Goal: Task Accomplishment & Management: Use online tool/utility

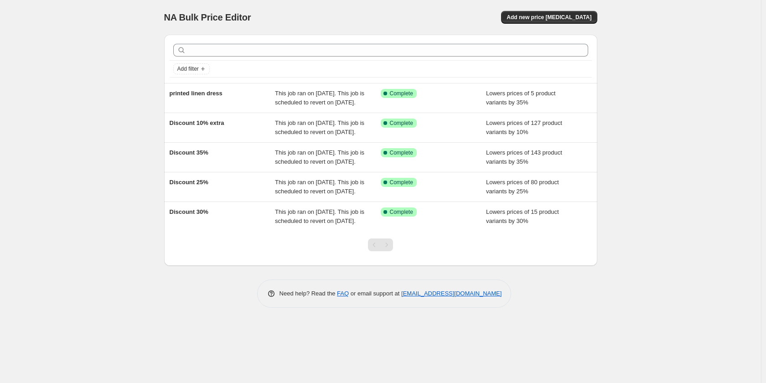
click at [331, 196] on div "This job ran on [DATE]. This job is scheduled to revert on [DATE]." at bounding box center [328, 187] width 106 height 18
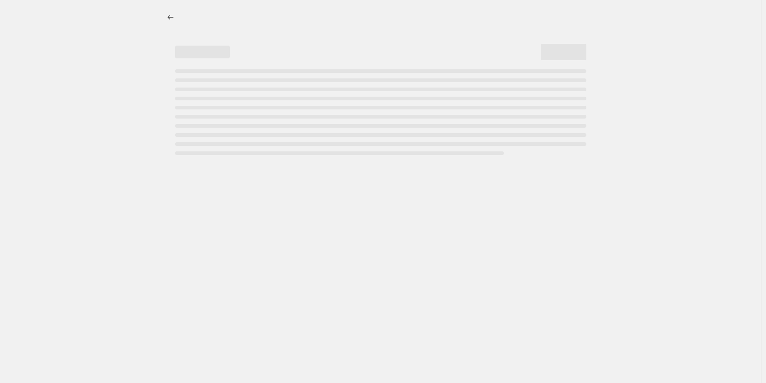
select select "percentage"
select select "collection"
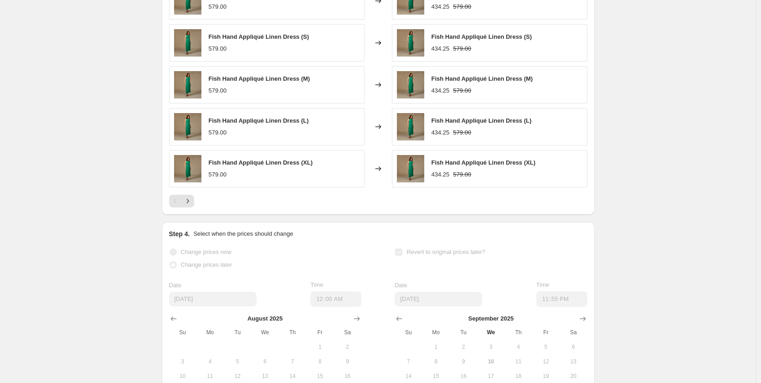
scroll to position [638, 0]
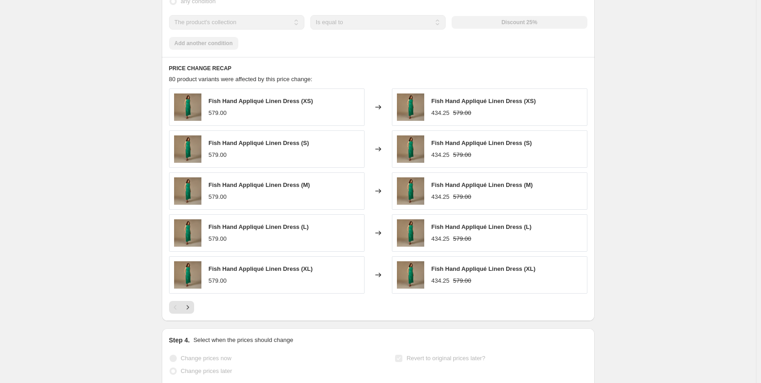
click at [194, 314] on button "Next" at bounding box center [187, 307] width 13 height 13
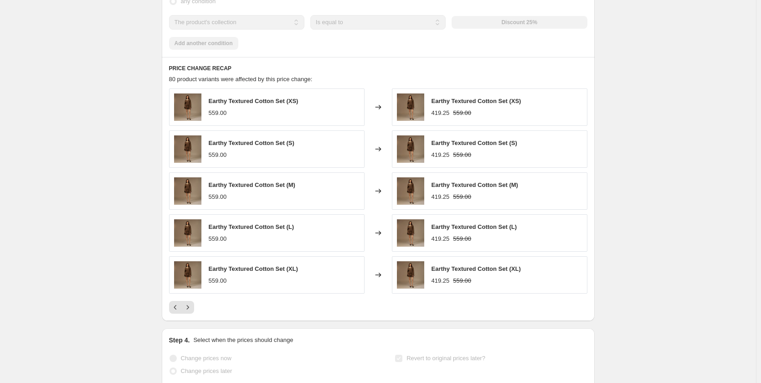
click at [194, 313] on button "Next" at bounding box center [187, 307] width 13 height 13
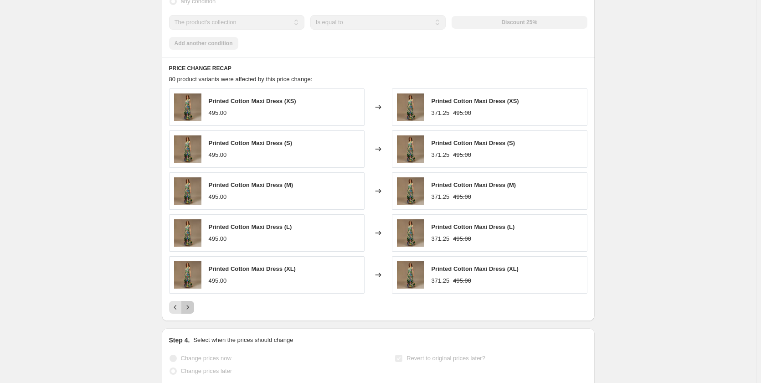
click at [192, 312] on icon "Next" at bounding box center [187, 307] width 9 height 9
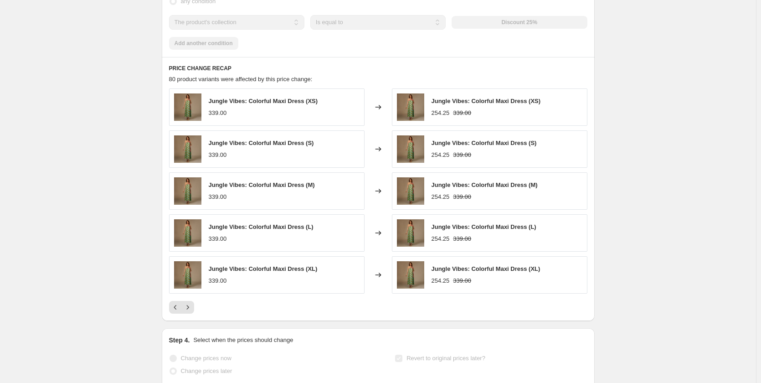
click at [192, 312] on icon "Next" at bounding box center [187, 307] width 9 height 9
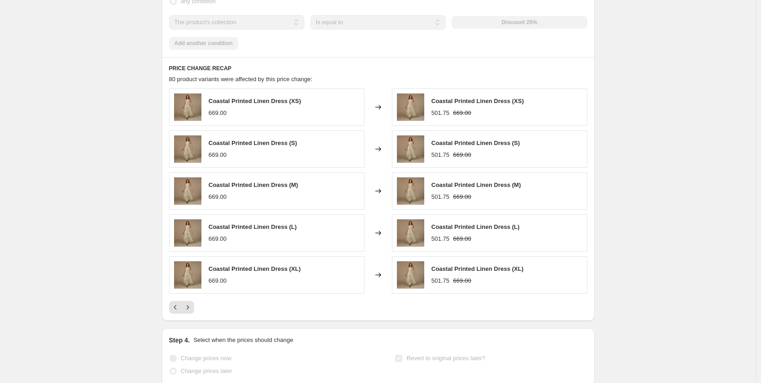
click at [192, 312] on icon "Next" at bounding box center [187, 307] width 9 height 9
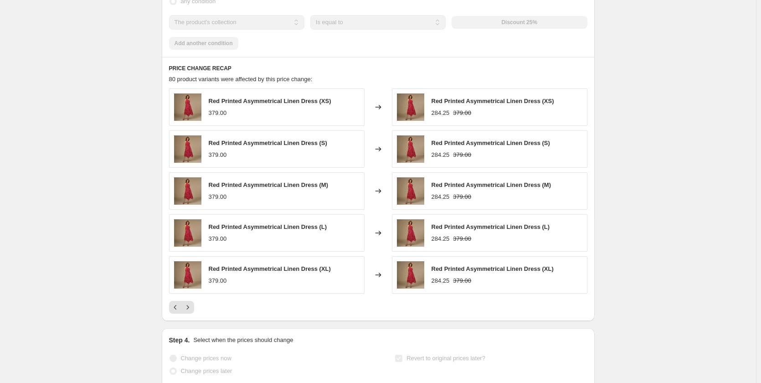
click at [192, 312] on icon "Next" at bounding box center [187, 307] width 9 height 9
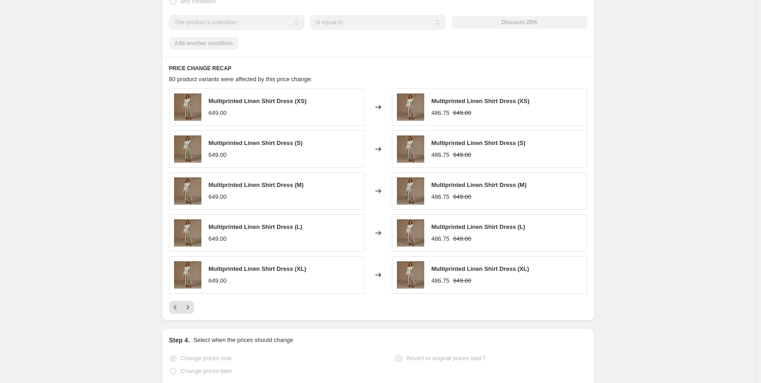
click at [192, 311] on button "Next" at bounding box center [187, 307] width 13 height 13
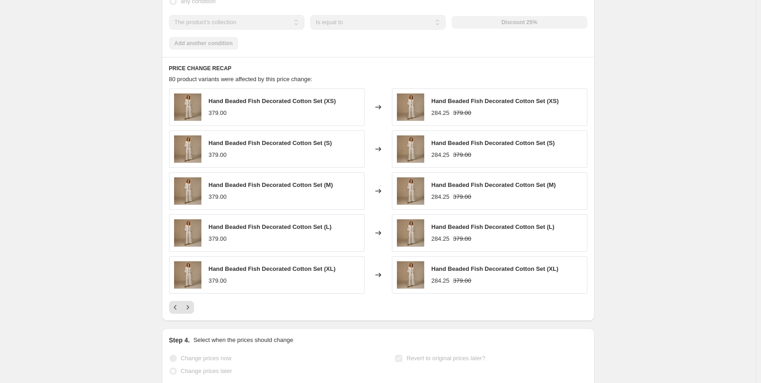
click at [192, 311] on button "Next" at bounding box center [187, 307] width 13 height 13
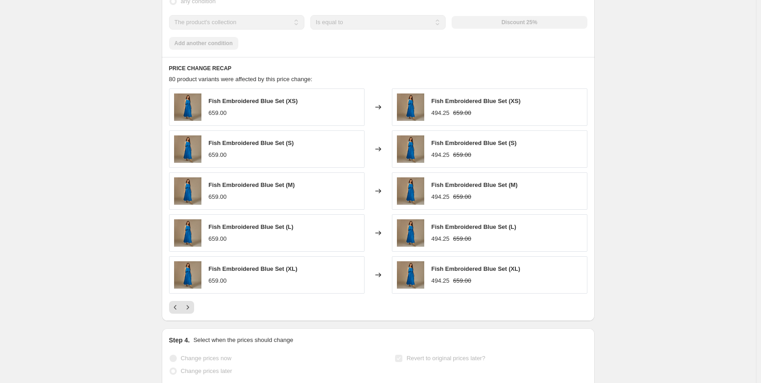
click at [191, 310] on button "Next" at bounding box center [187, 307] width 13 height 13
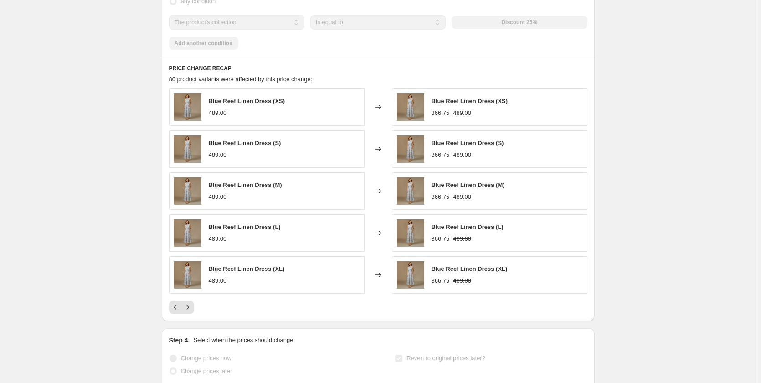
click at [192, 312] on icon "Next" at bounding box center [187, 307] width 9 height 9
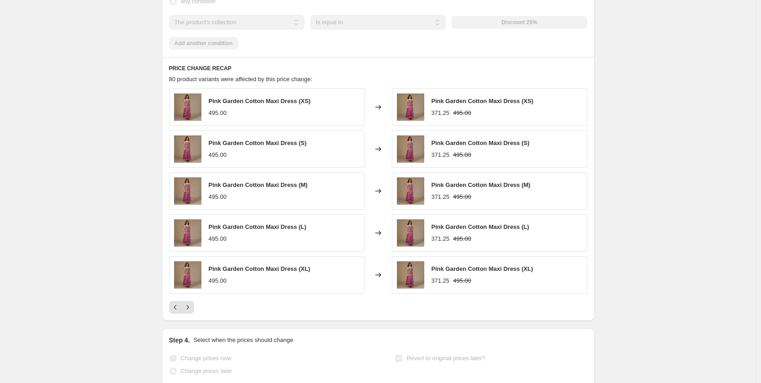
click at [192, 312] on icon "Next" at bounding box center [187, 307] width 9 height 9
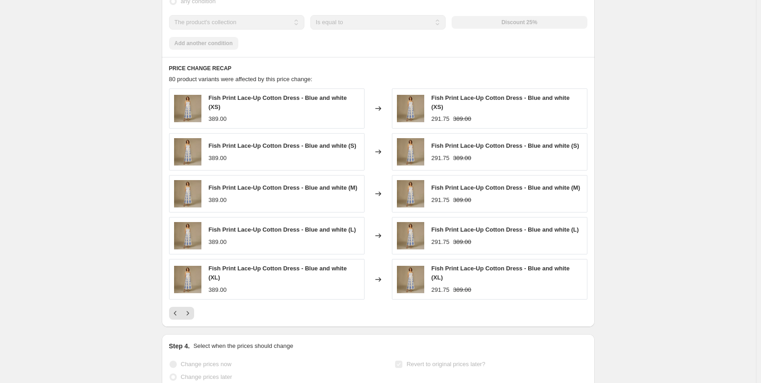
click at [192, 317] on icon "Next" at bounding box center [187, 313] width 9 height 9
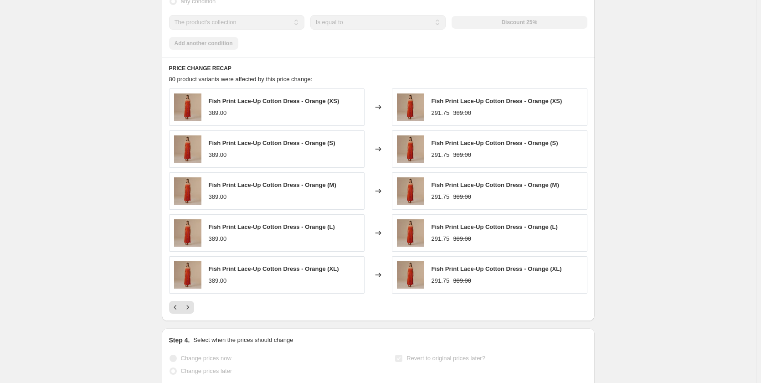
click at [192, 312] on icon "Next" at bounding box center [187, 307] width 9 height 9
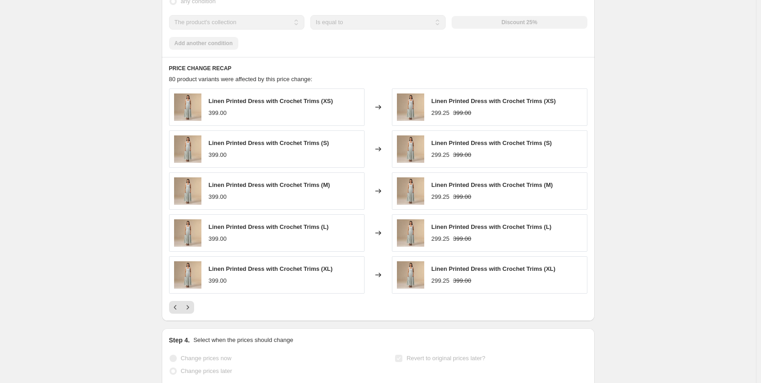
click at [192, 312] on icon "Next" at bounding box center [187, 307] width 9 height 9
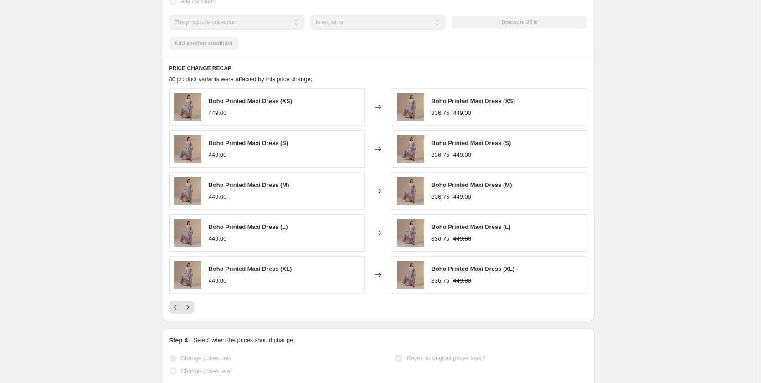
click at [192, 312] on icon "Next" at bounding box center [187, 307] width 9 height 9
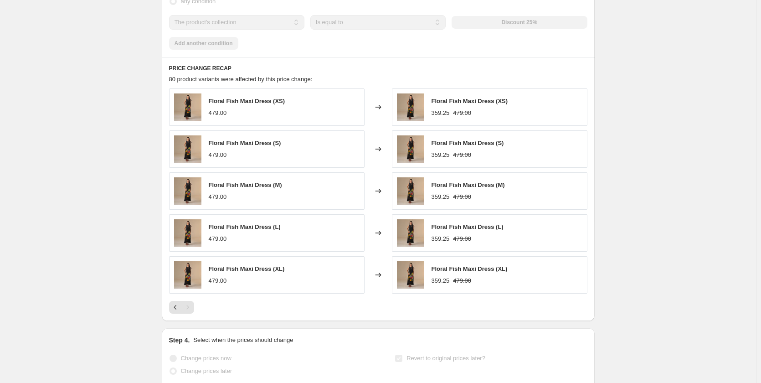
click at [193, 314] on div "Pagination" at bounding box center [187, 307] width 13 height 13
click at [191, 314] on div "Pagination" at bounding box center [187, 307] width 13 height 13
click at [179, 312] on icon "Previous" at bounding box center [175, 307] width 9 height 9
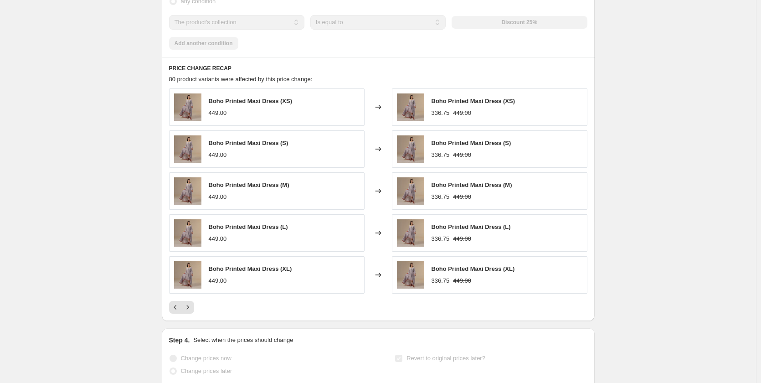
click at [175, 312] on icon "Previous" at bounding box center [175, 307] width 9 height 9
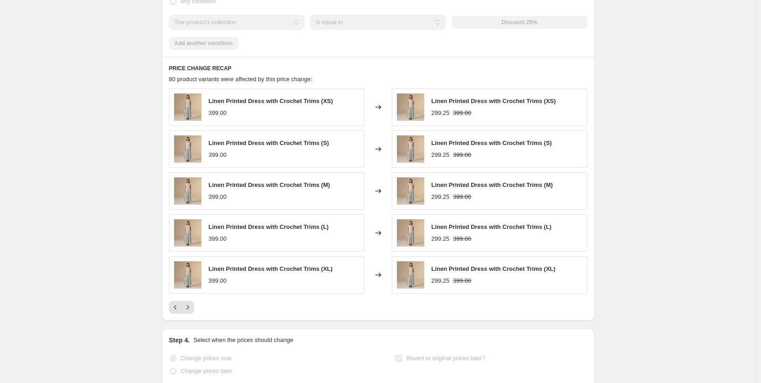
click at [175, 312] on icon "Previous" at bounding box center [175, 307] width 9 height 9
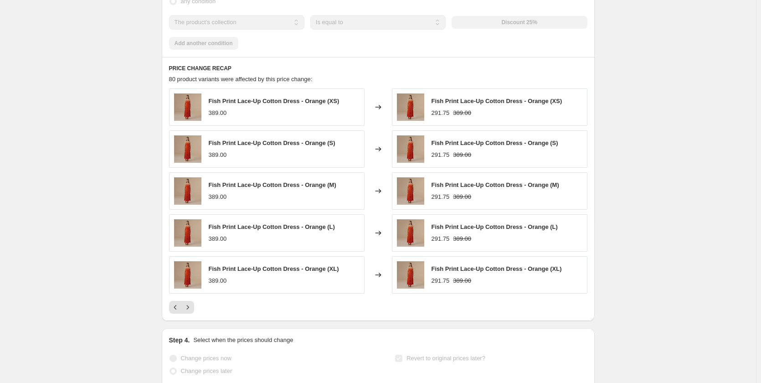
click at [175, 312] on icon "Previous" at bounding box center [175, 307] width 9 height 9
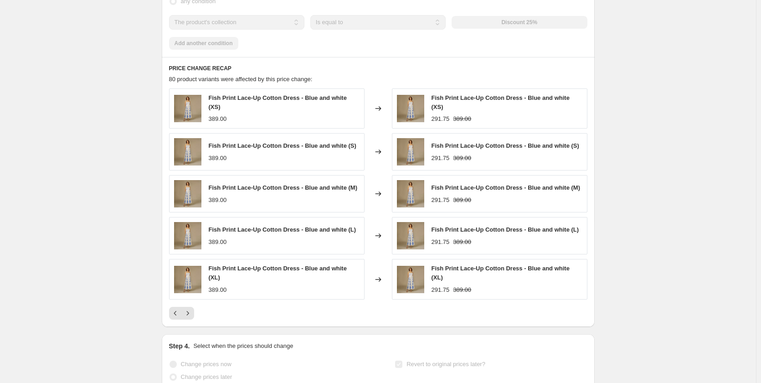
click at [175, 318] on icon "Previous" at bounding box center [175, 313] width 9 height 9
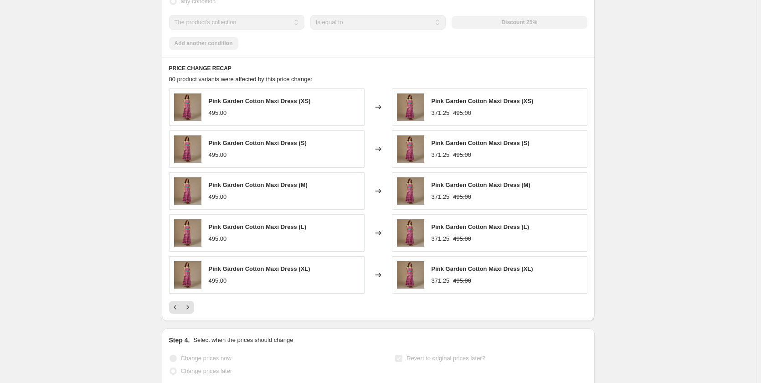
click at [175, 312] on icon "Previous" at bounding box center [175, 307] width 9 height 9
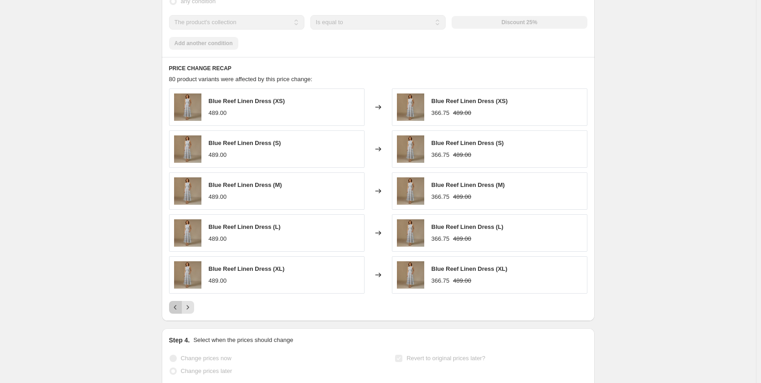
click at [175, 312] on icon "Previous" at bounding box center [175, 307] width 9 height 9
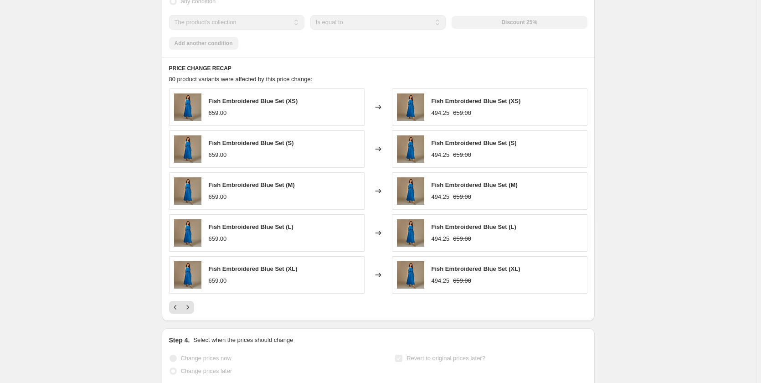
click at [175, 312] on icon "Previous" at bounding box center [175, 307] width 9 height 9
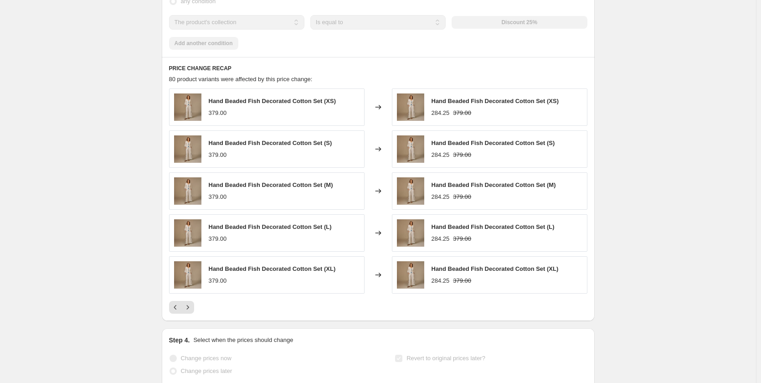
click at [175, 312] on icon "Previous" at bounding box center [175, 307] width 9 height 9
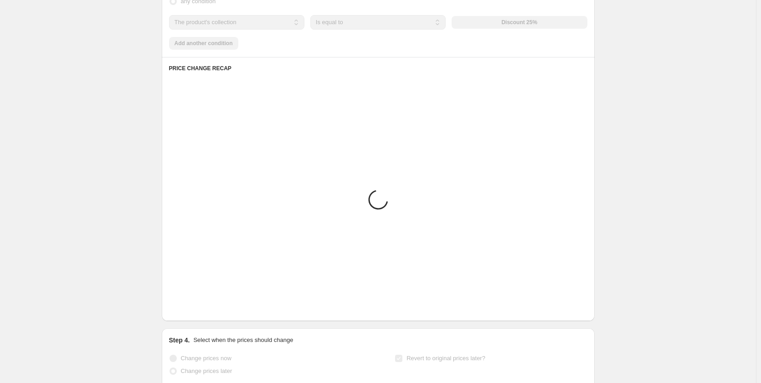
click at [175, 312] on icon "Previous" at bounding box center [175, 307] width 9 height 9
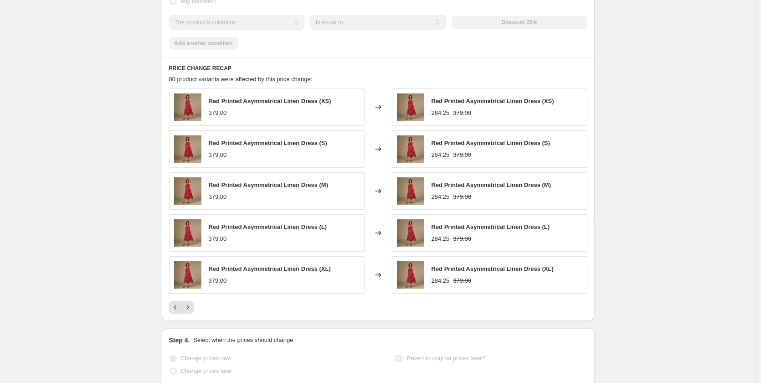
click at [178, 312] on icon "Previous" at bounding box center [175, 307] width 9 height 9
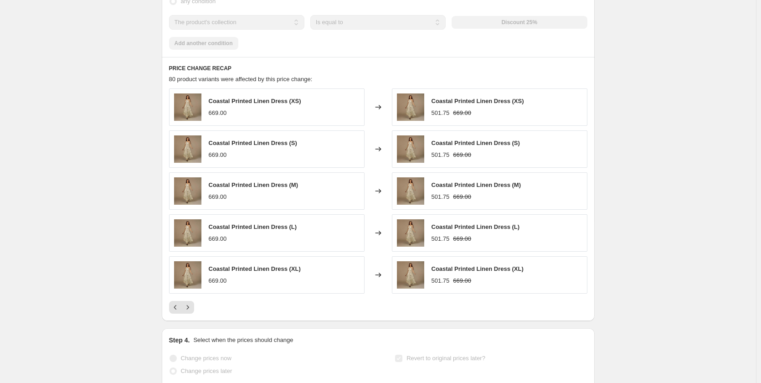
click at [178, 312] on icon "Previous" at bounding box center [175, 307] width 9 height 9
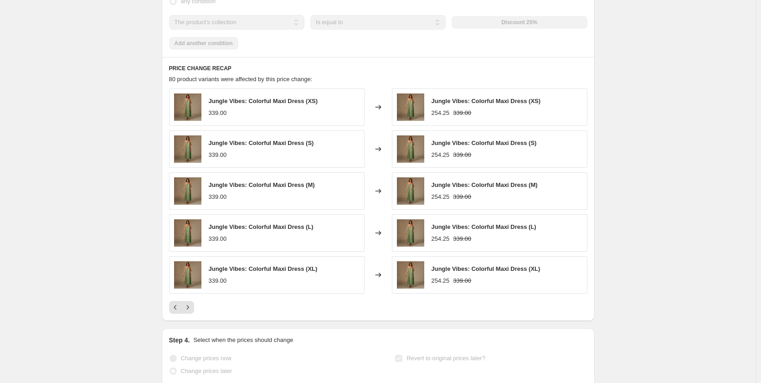
click at [178, 312] on icon "Previous" at bounding box center [175, 307] width 9 height 9
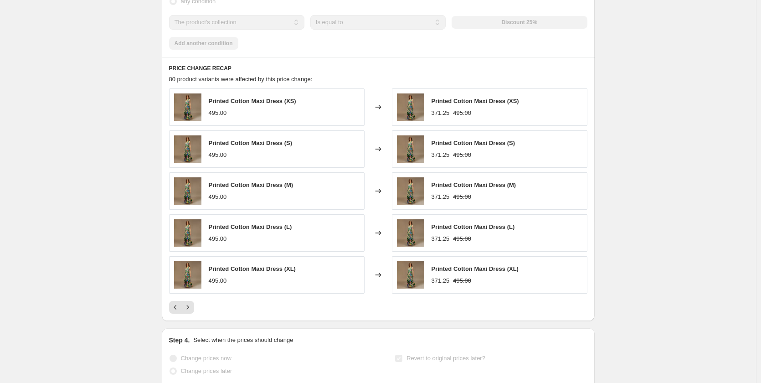
click at [178, 312] on icon "Previous" at bounding box center [175, 307] width 9 height 9
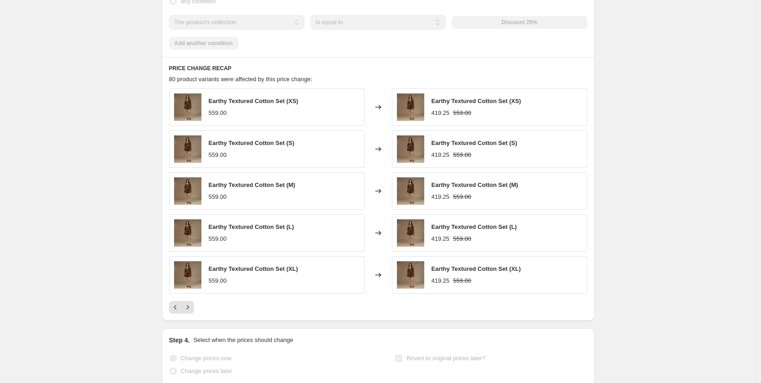
click at [178, 312] on icon "Previous" at bounding box center [175, 307] width 9 height 9
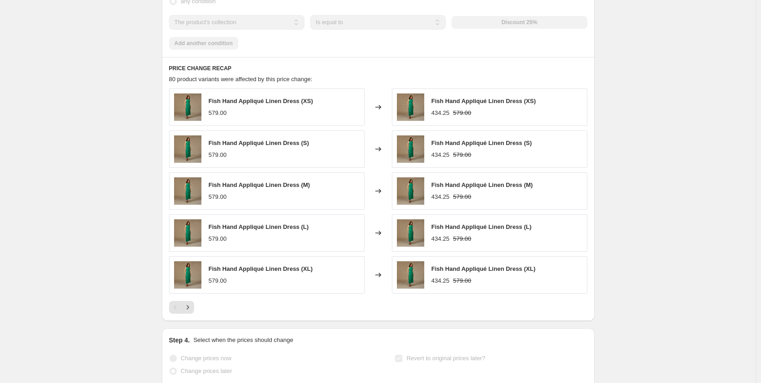
click at [178, 314] on div "Pagination" at bounding box center [175, 307] width 13 height 13
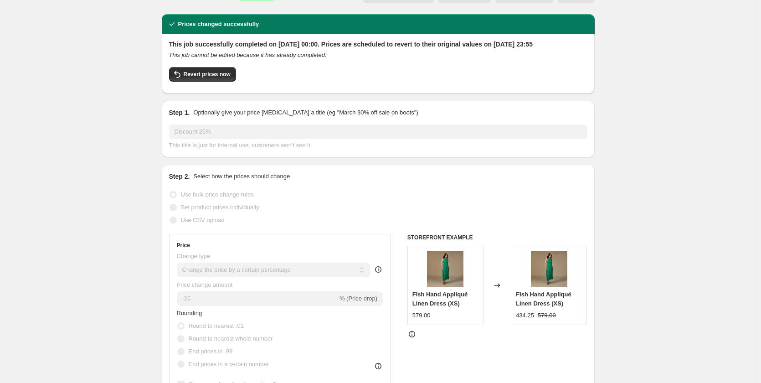
scroll to position [0, 0]
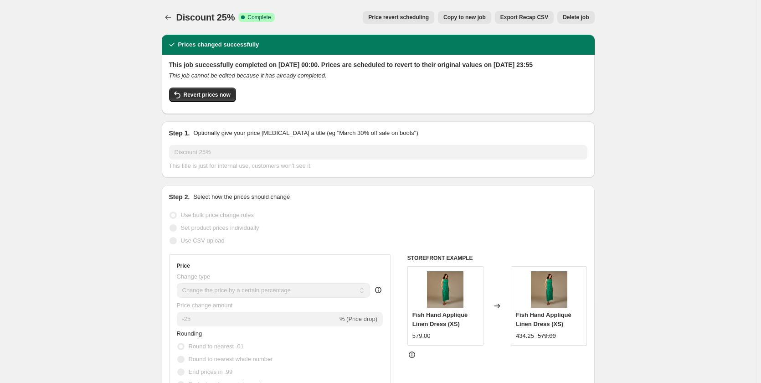
click at [167, 16] on icon "Price change jobs" at bounding box center [168, 17] width 9 height 9
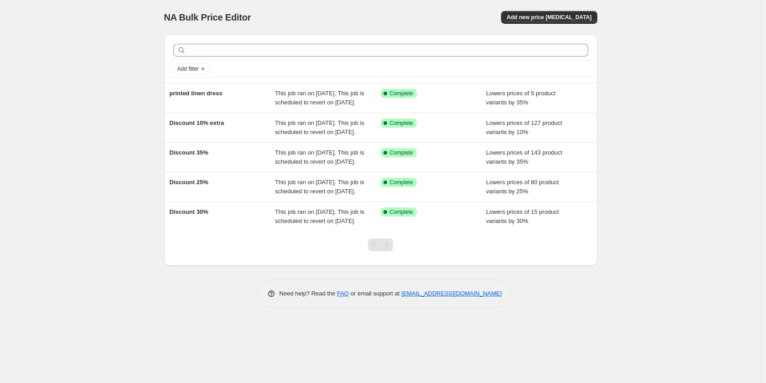
click at [253, 102] on div "printed linen dress" at bounding box center [223, 98] width 106 height 18
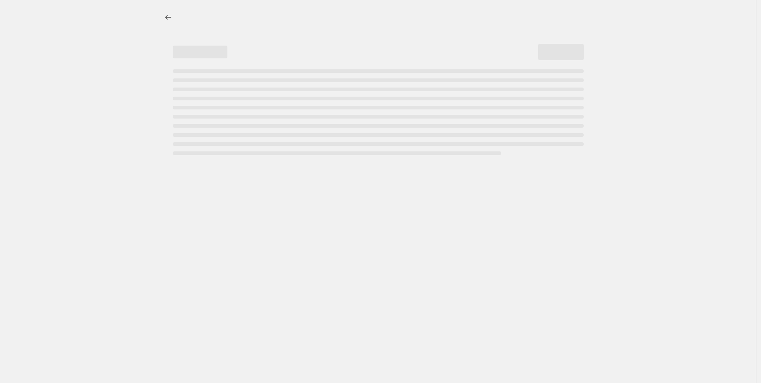
select select "percentage"
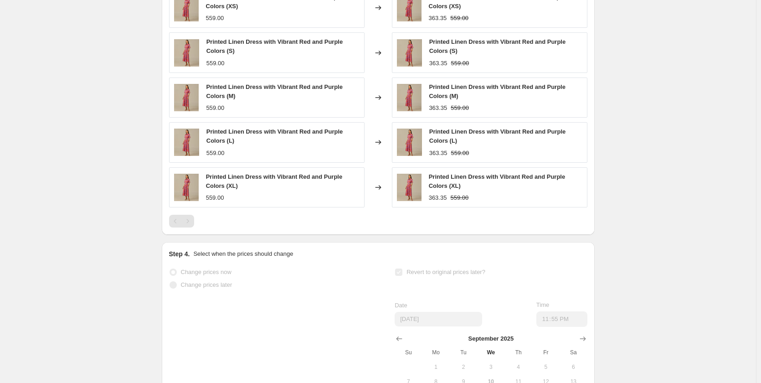
scroll to position [851, 0]
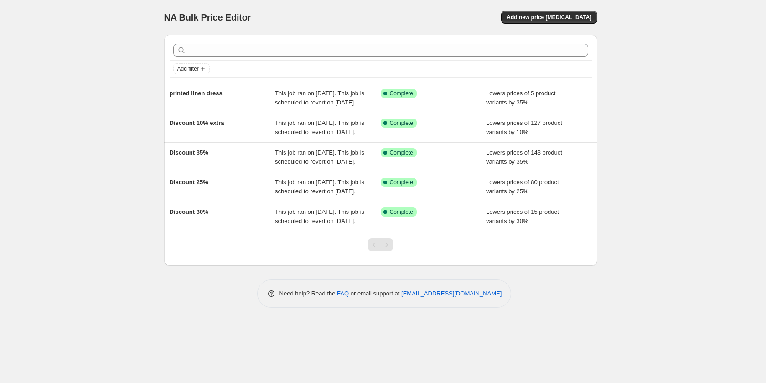
click at [548, 15] on span "Add new price [MEDICAL_DATA]" at bounding box center [549, 17] width 85 height 7
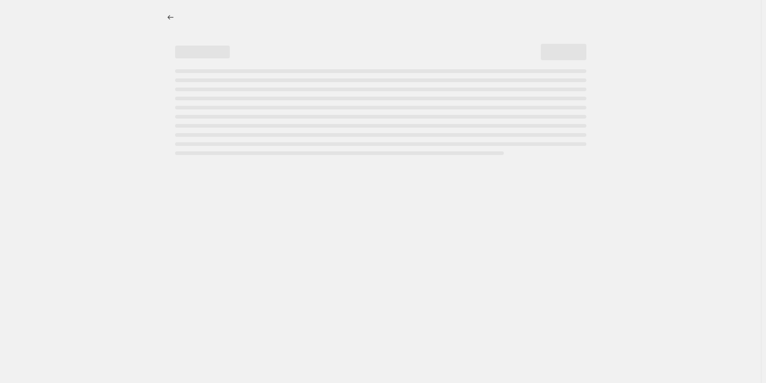
select select "percentage"
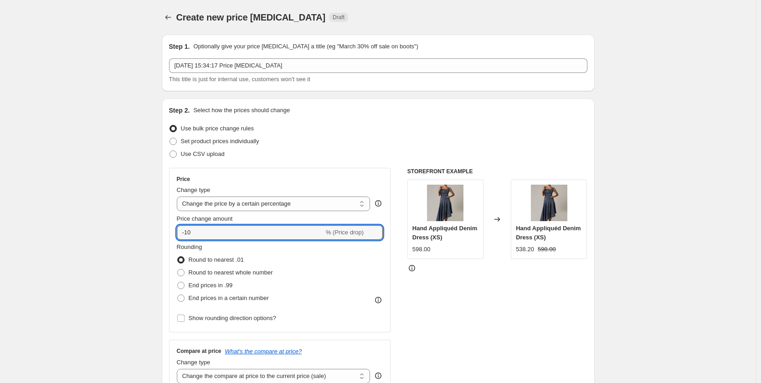
click at [236, 227] on input "-10" at bounding box center [250, 232] width 147 height 15
type input "-1"
type input "-25"
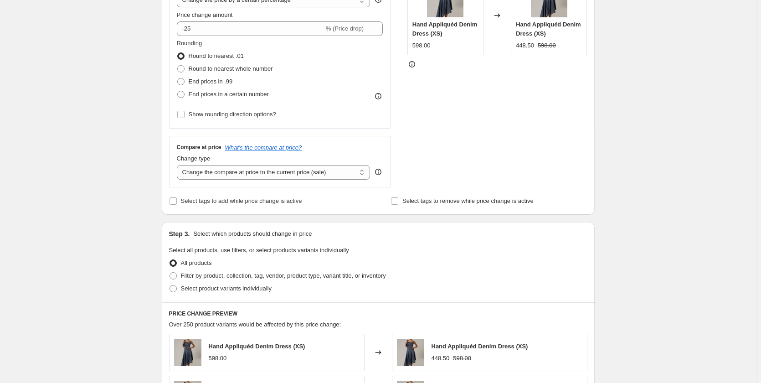
scroll to position [213, 0]
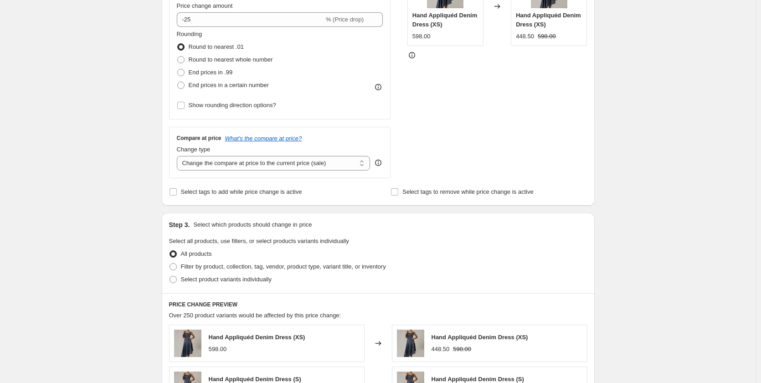
click at [228, 193] on span "Select tags to add while price change is active" at bounding box center [241, 191] width 121 height 7
click at [177, 193] on input "Select tags to add while price change is active" at bounding box center [173, 191] width 7 height 7
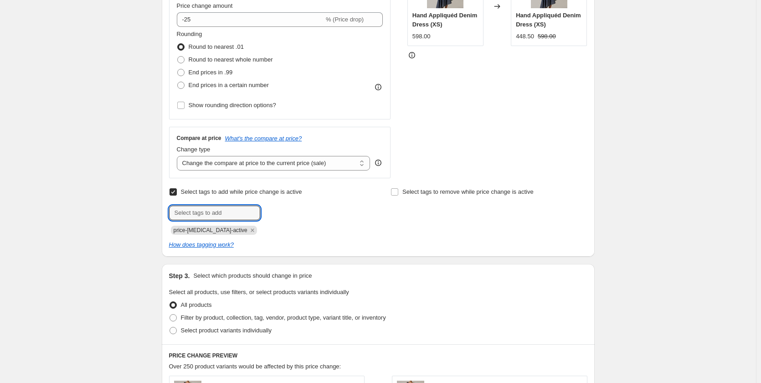
click at [224, 212] on input "text" at bounding box center [214, 213] width 91 height 15
click at [222, 190] on span "Select tags to add while price change is active" at bounding box center [241, 191] width 121 height 7
click at [177, 190] on input "Select tags to add while price change is active" at bounding box center [173, 191] width 7 height 7
checkbox input "false"
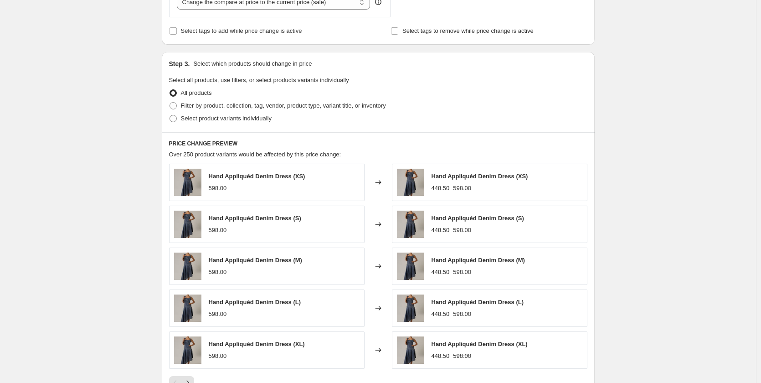
scroll to position [316, 0]
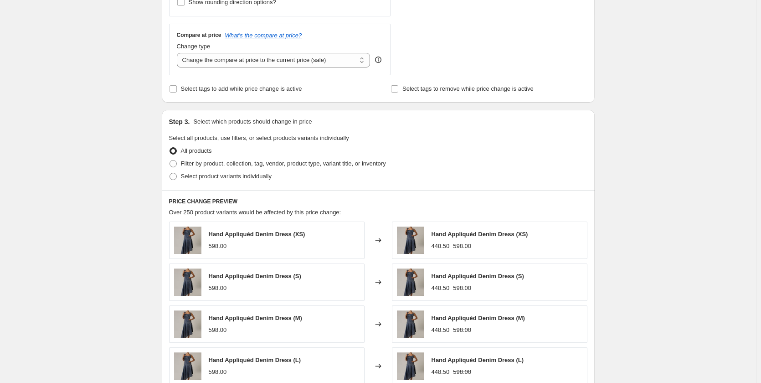
click at [177, 162] on span at bounding box center [173, 163] width 7 height 7
click at [170, 160] on input "Filter by product, collection, tag, vendor, product type, variant title, or inv…" at bounding box center [170, 160] width 0 height 0
radio input "true"
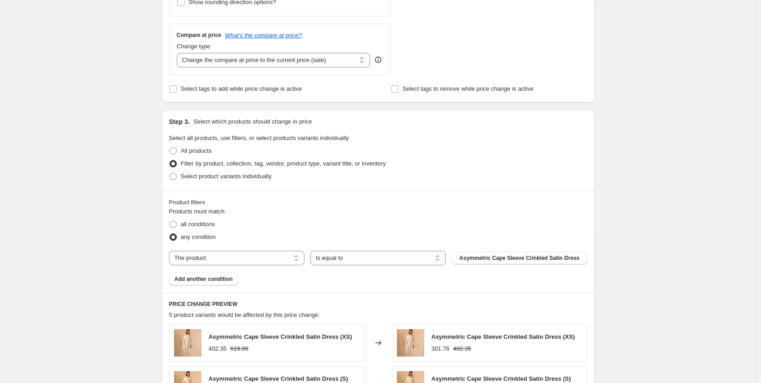
click at [474, 260] on span "Asymmetric Cape Sleeve Crinkled Satin Dress" at bounding box center [520, 257] width 120 height 7
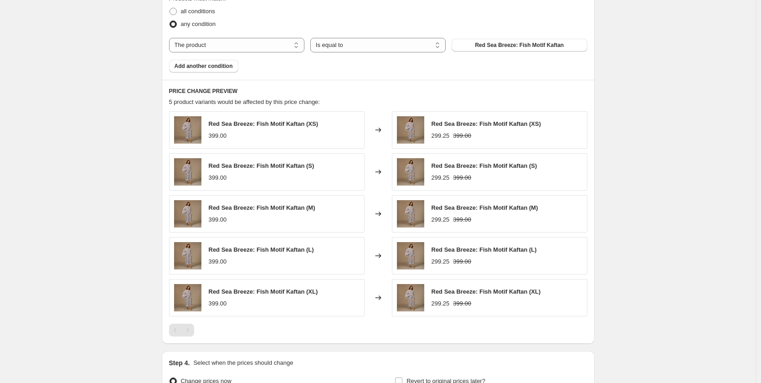
scroll to position [631, 0]
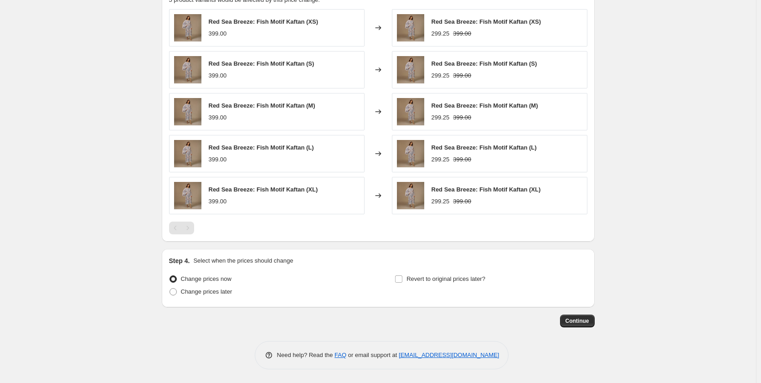
click at [403, 278] on input "Revert to original prices later?" at bounding box center [398, 278] width 7 height 7
checkbox input "true"
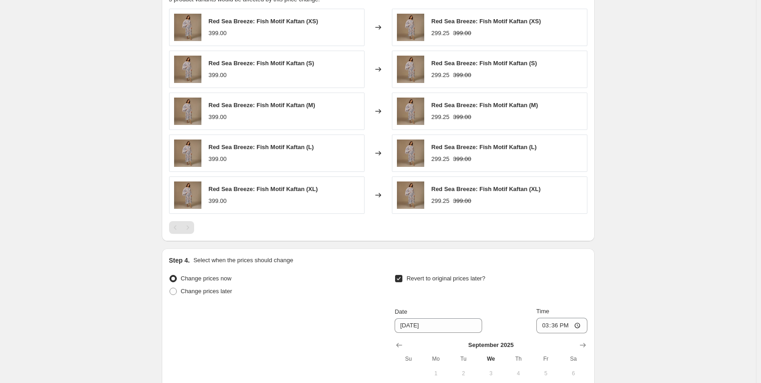
scroll to position [738, 0]
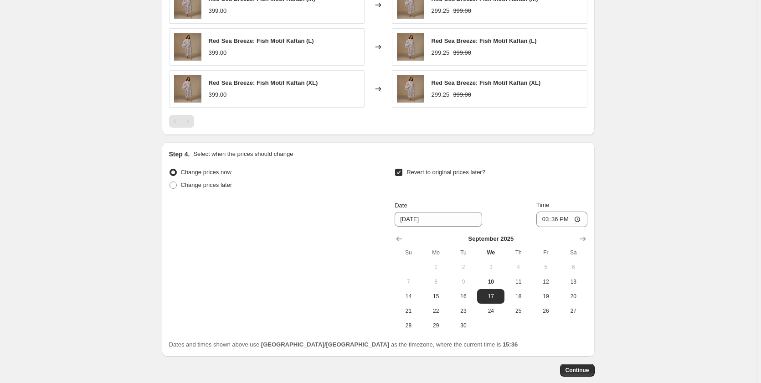
click at [176, 182] on span at bounding box center [173, 184] width 7 height 7
click at [170, 182] on input "Change prices later" at bounding box center [170, 181] width 0 height 0
radio input "true"
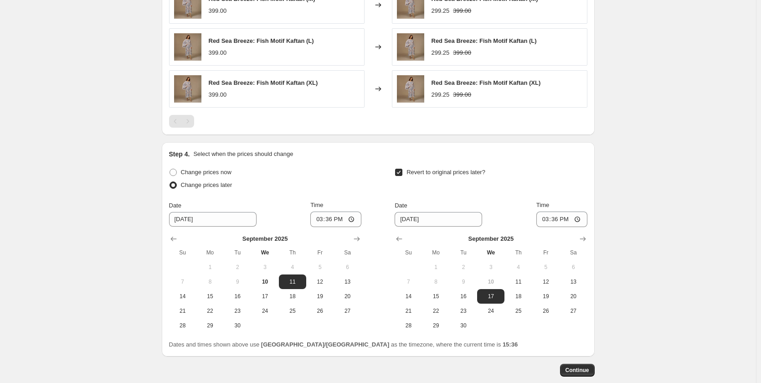
click at [174, 172] on span at bounding box center [173, 172] width 7 height 7
click at [170, 169] on input "Change prices now" at bounding box center [170, 169] width 0 height 0
radio input "true"
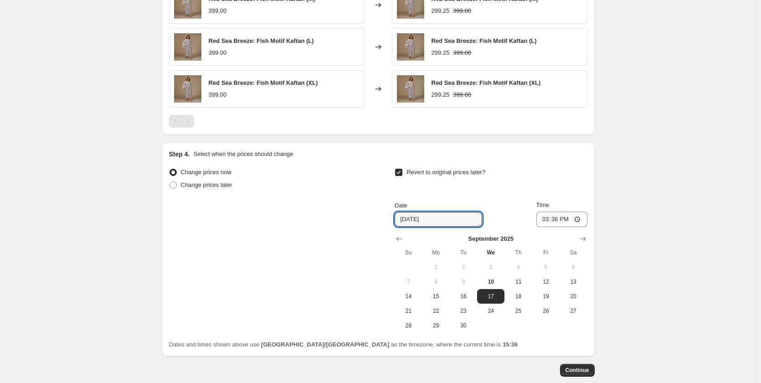
click at [409, 218] on input "9/17/2025" at bounding box center [439, 219] width 88 height 15
type input "[DATE]"
click at [547, 217] on input "15:36" at bounding box center [562, 220] width 51 height 16
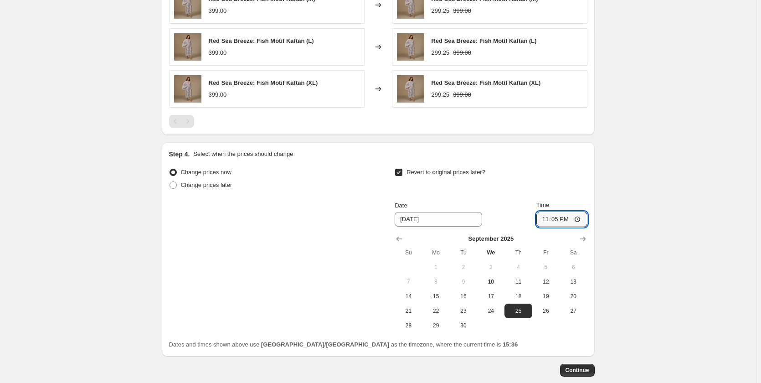
type input "23:55"
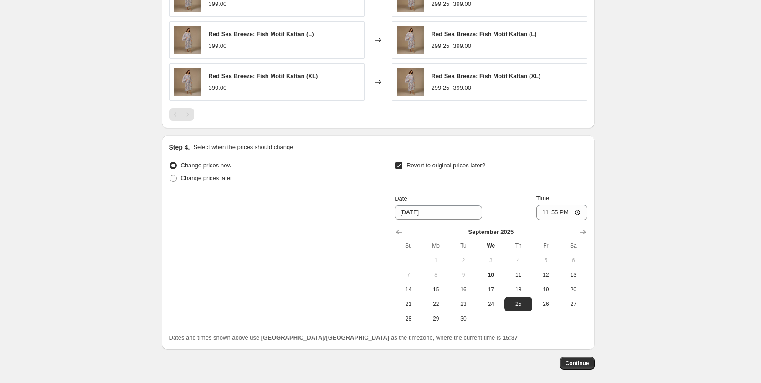
scroll to position [787, 0]
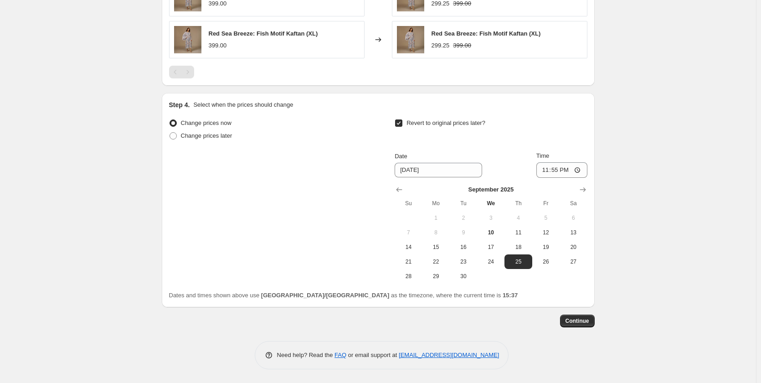
click at [585, 325] on button "Continue" at bounding box center [577, 321] width 35 height 13
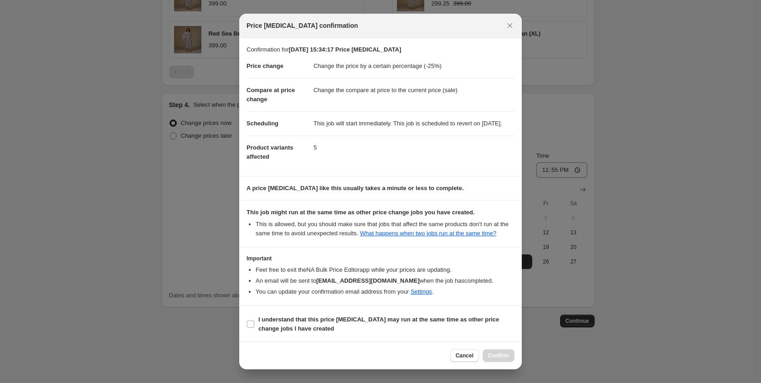
click at [286, 332] on b "I understand that this price change job may run at the same time as other price…" at bounding box center [379, 324] width 241 height 16
click at [254, 328] on input "I understand that this price change job may run at the same time as other price…" at bounding box center [250, 324] width 7 height 7
checkbox input "true"
click at [494, 356] on span "Confirm" at bounding box center [498, 355] width 21 height 7
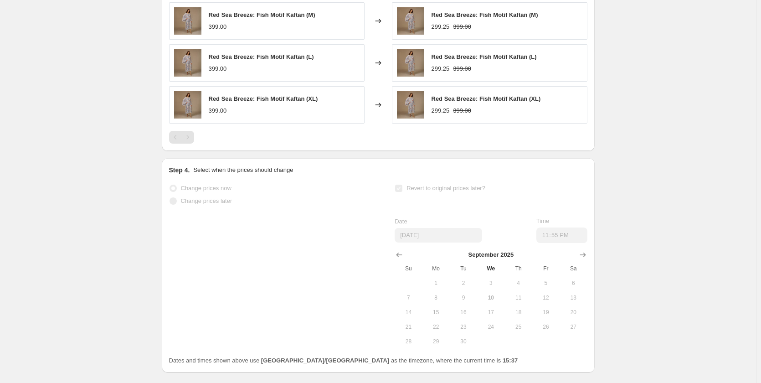
scroll to position [811, 0]
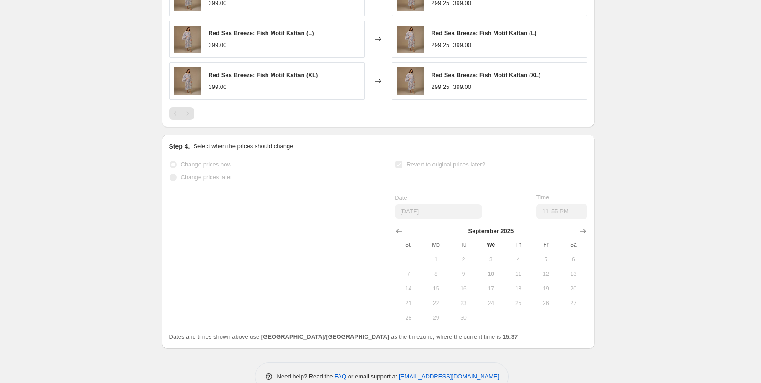
select select "percentage"
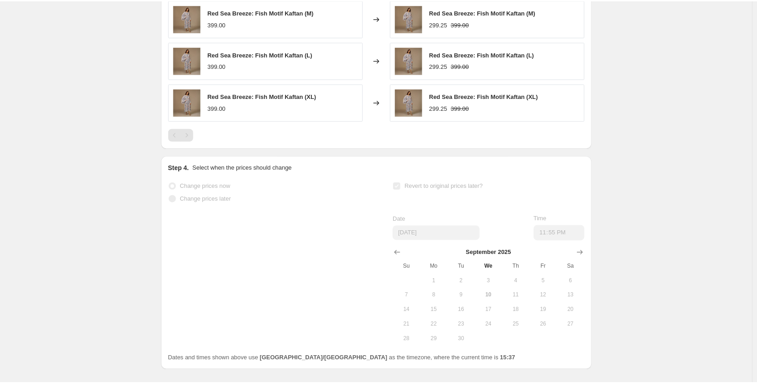
scroll to position [0, 0]
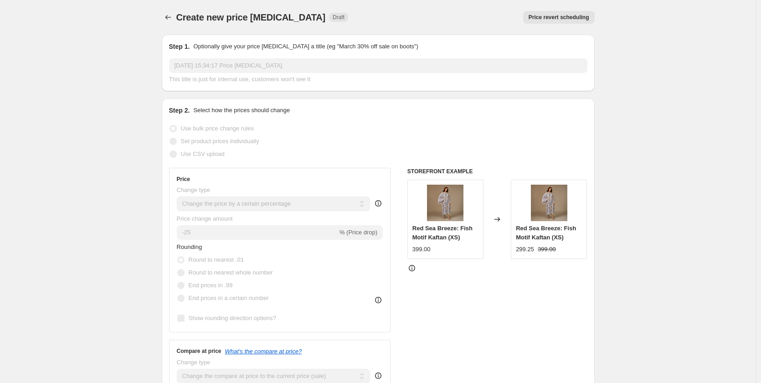
click at [168, 21] on icon "Price change jobs" at bounding box center [168, 17] width 9 height 9
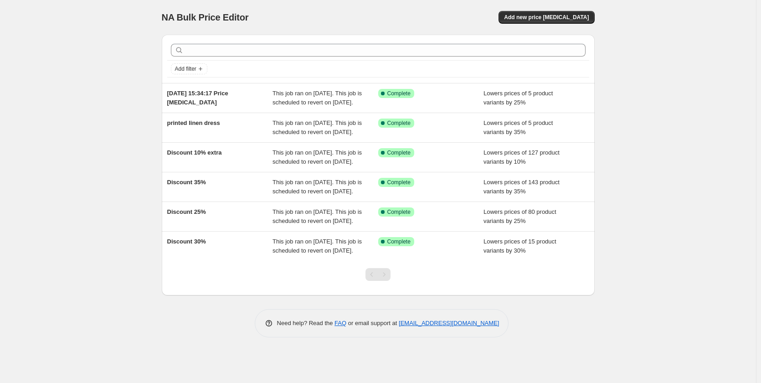
click at [241, 106] on div "10 Sept 2025, 15:34:17 Price change job" at bounding box center [220, 98] width 106 height 18
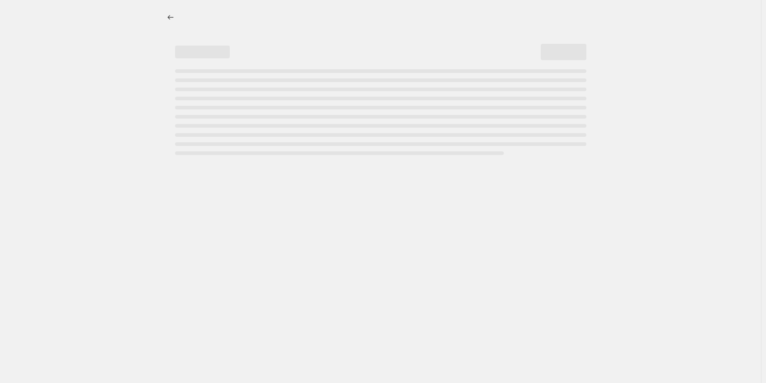
select select "percentage"
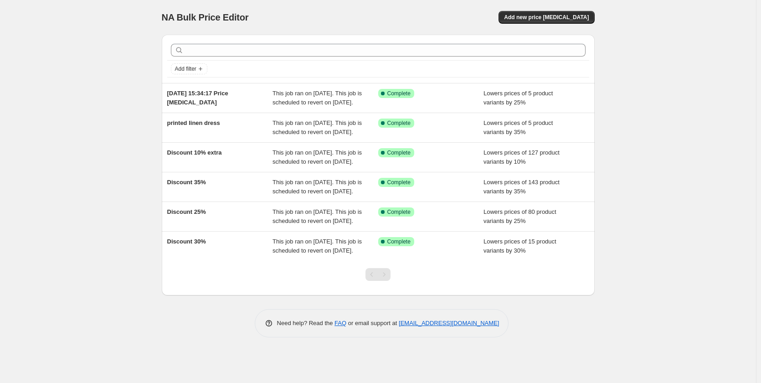
click at [75, 160] on div "NA Bulk Price Editor. This page is ready NA Bulk Price Editor Add new price cha…" at bounding box center [378, 191] width 756 height 383
